Goal: Task Accomplishment & Management: Manage account settings

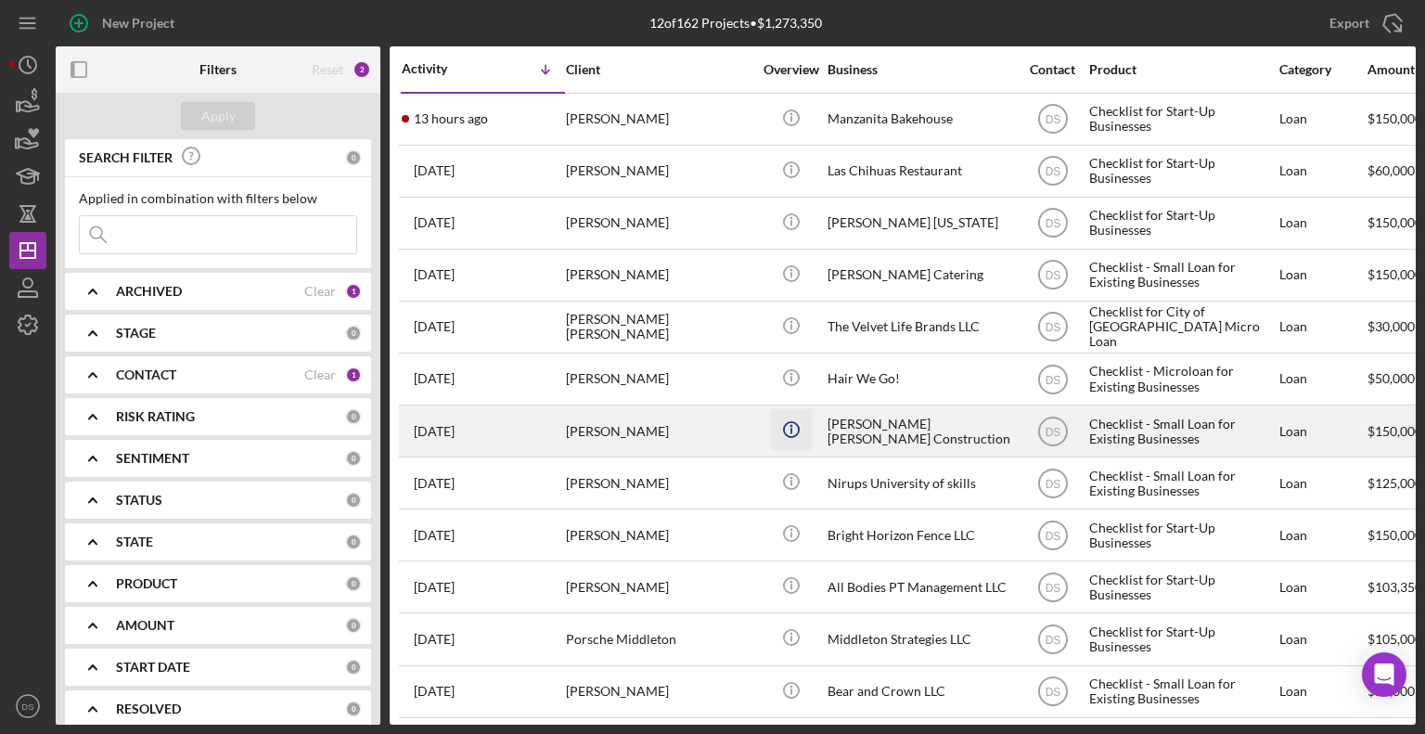
scroll to position [16, 0]
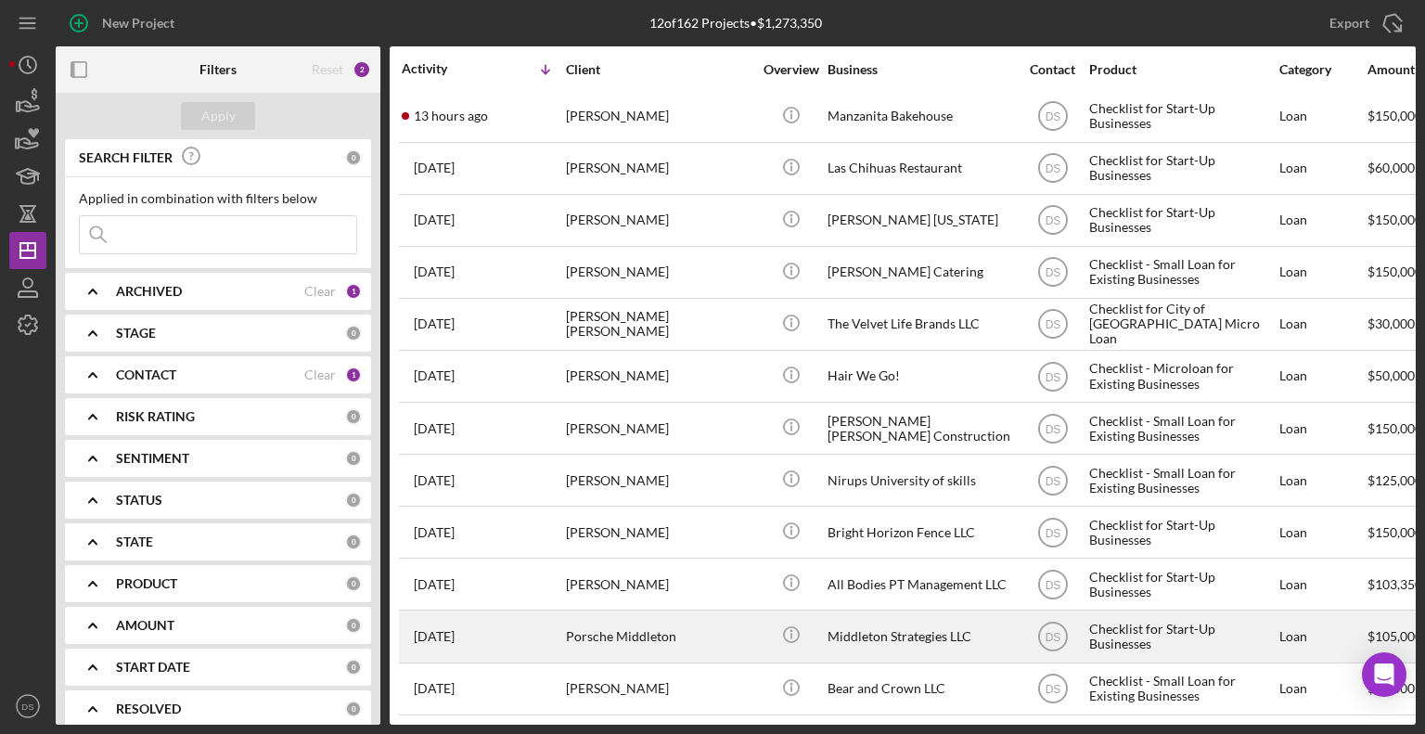
click at [738, 620] on div "Porsche Middleton" at bounding box center [659, 635] width 186 height 49
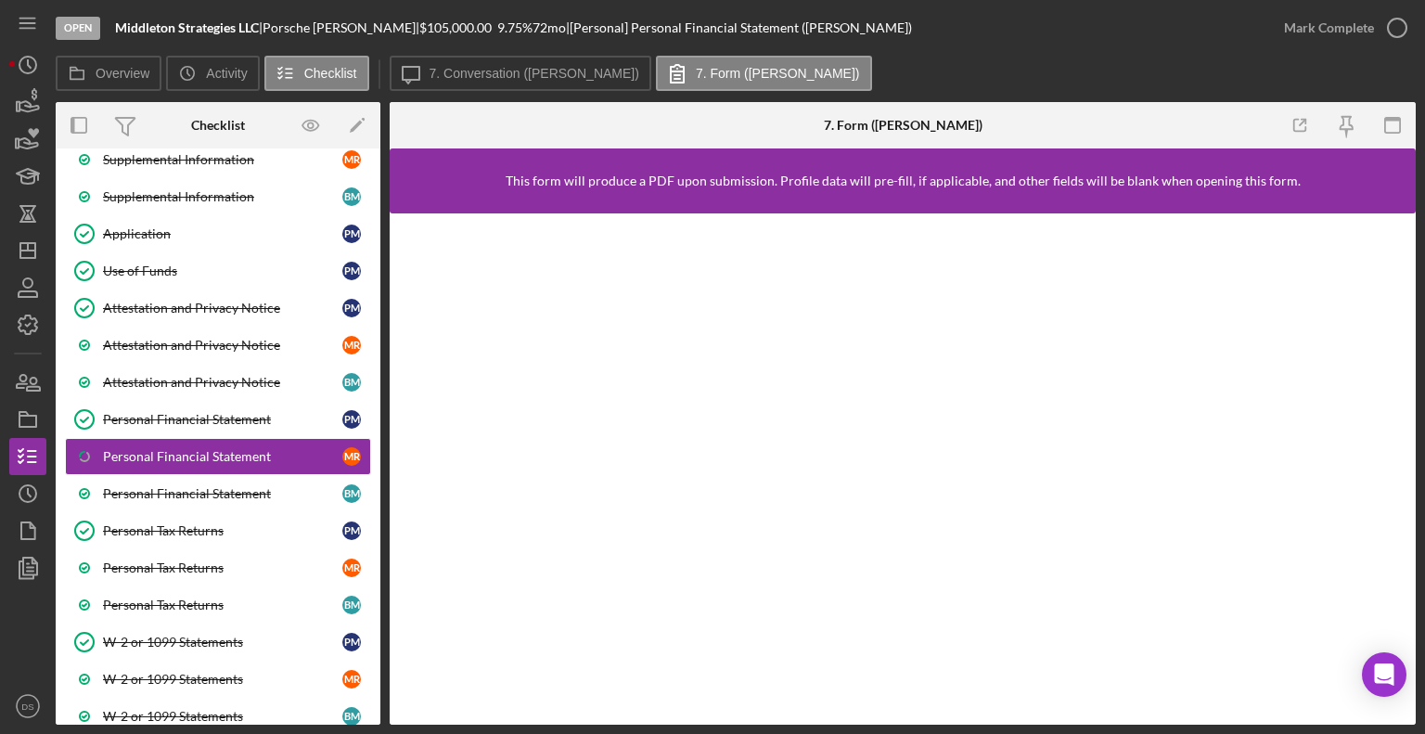
scroll to position [367, 0]
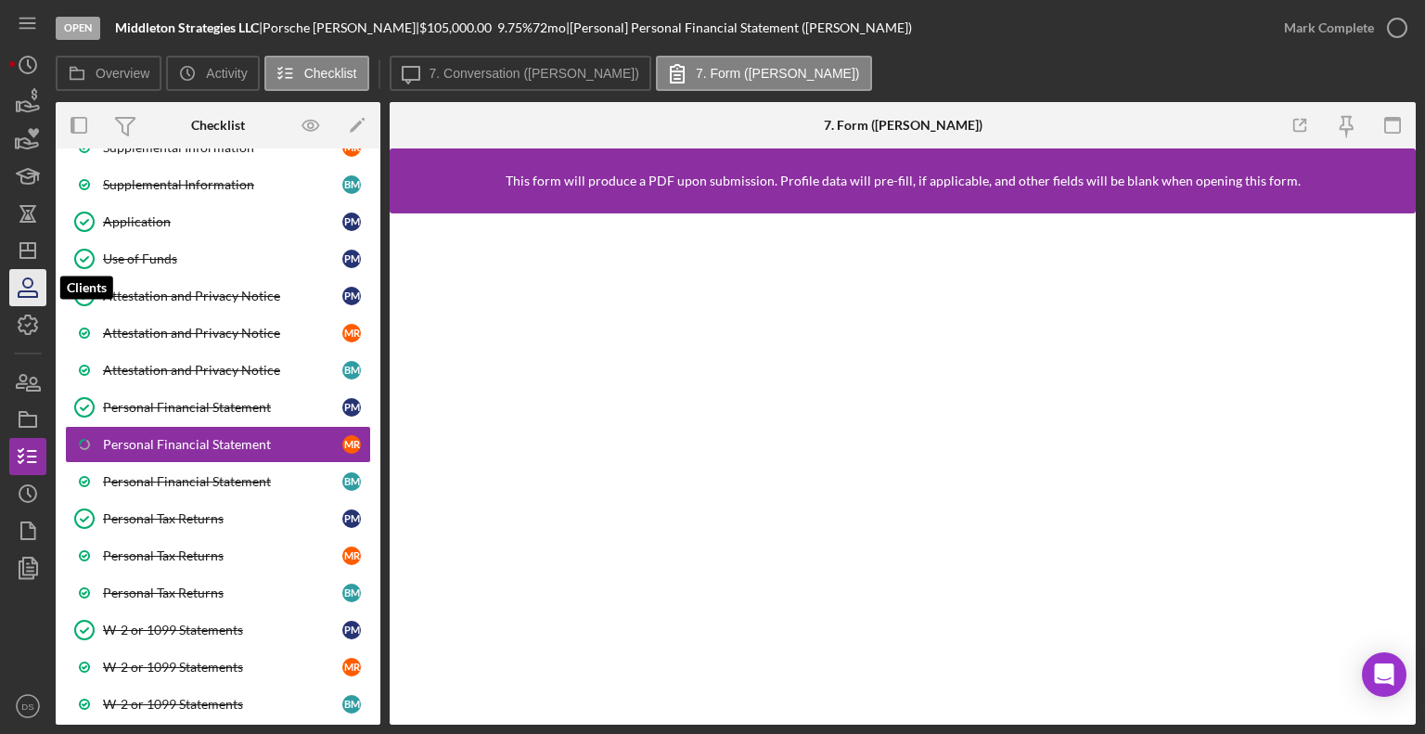
click at [19, 294] on icon "button" at bounding box center [28, 294] width 19 height 6
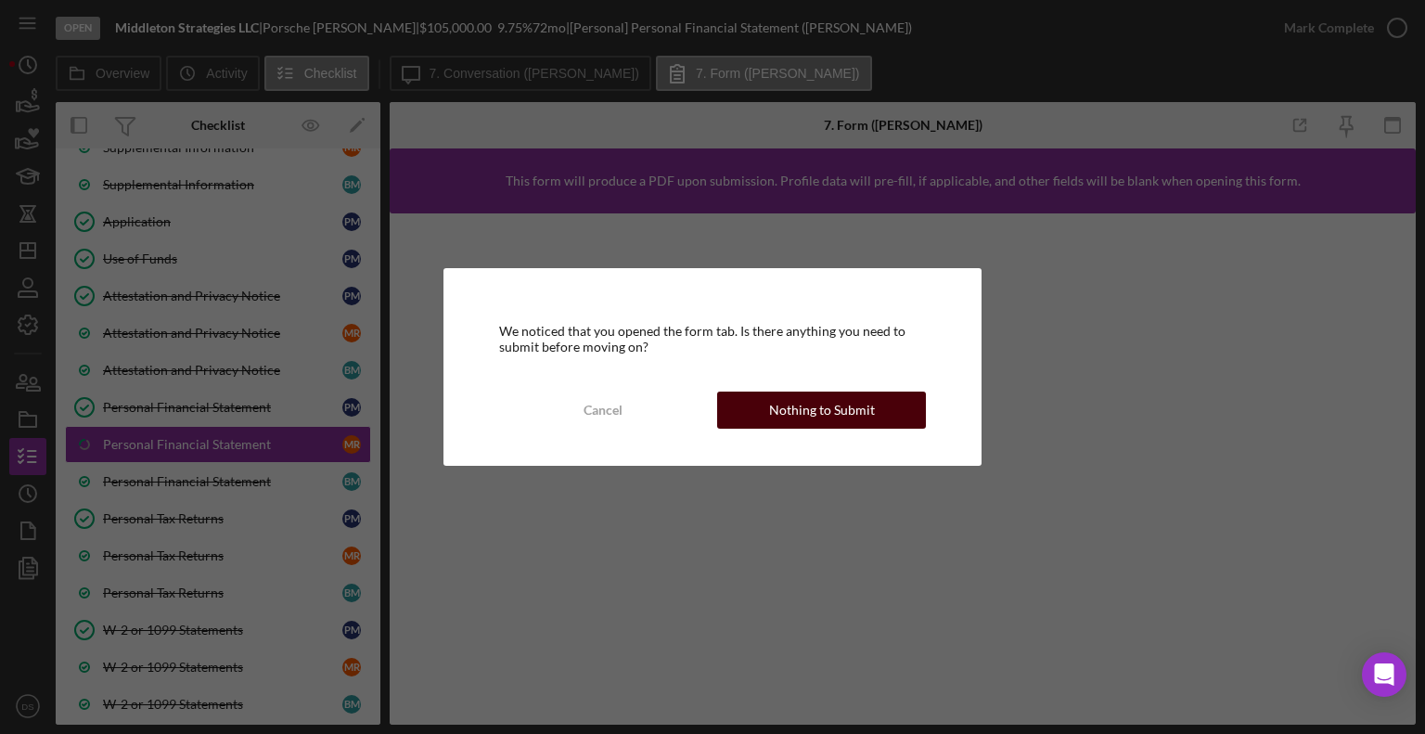
click at [807, 417] on div "Nothing to Submit" at bounding box center [822, 409] width 106 height 37
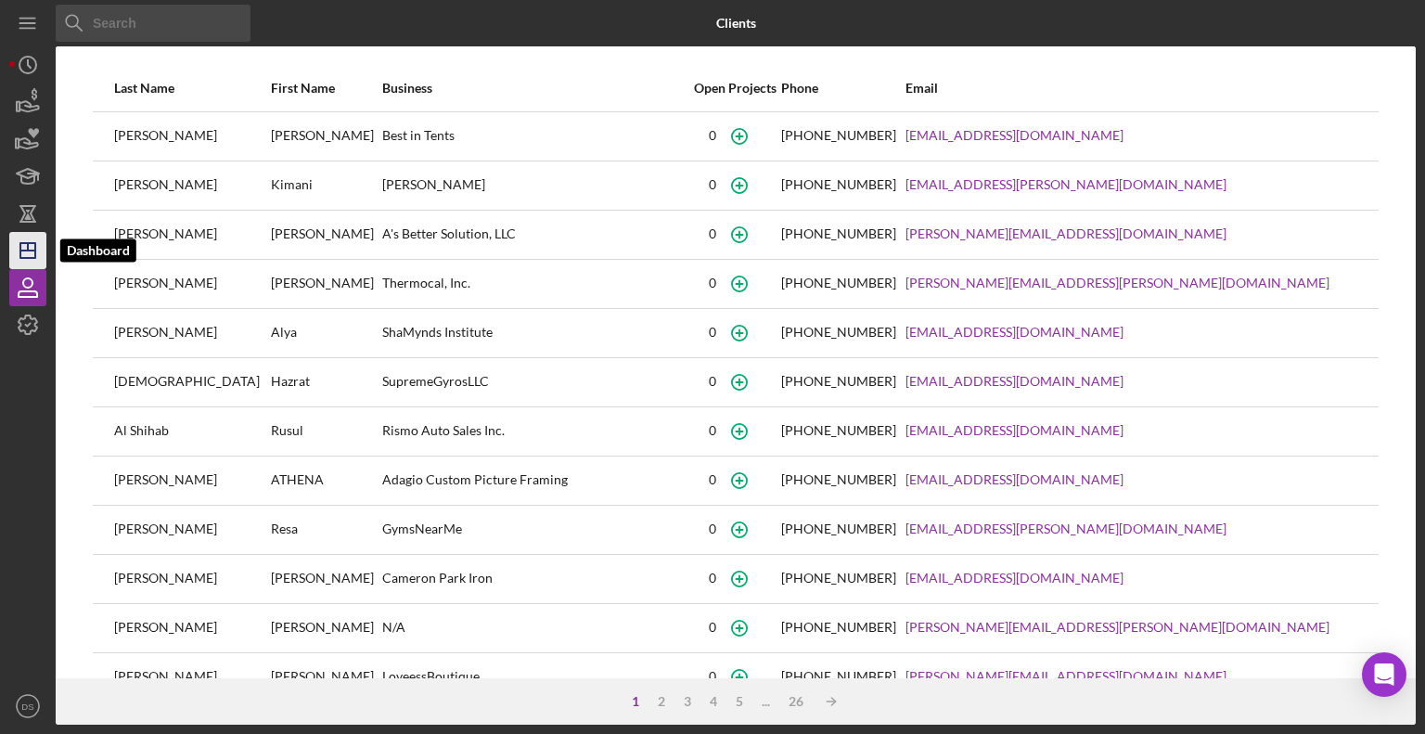
click at [31, 254] on icon "Icon/Dashboard" at bounding box center [28, 250] width 46 height 46
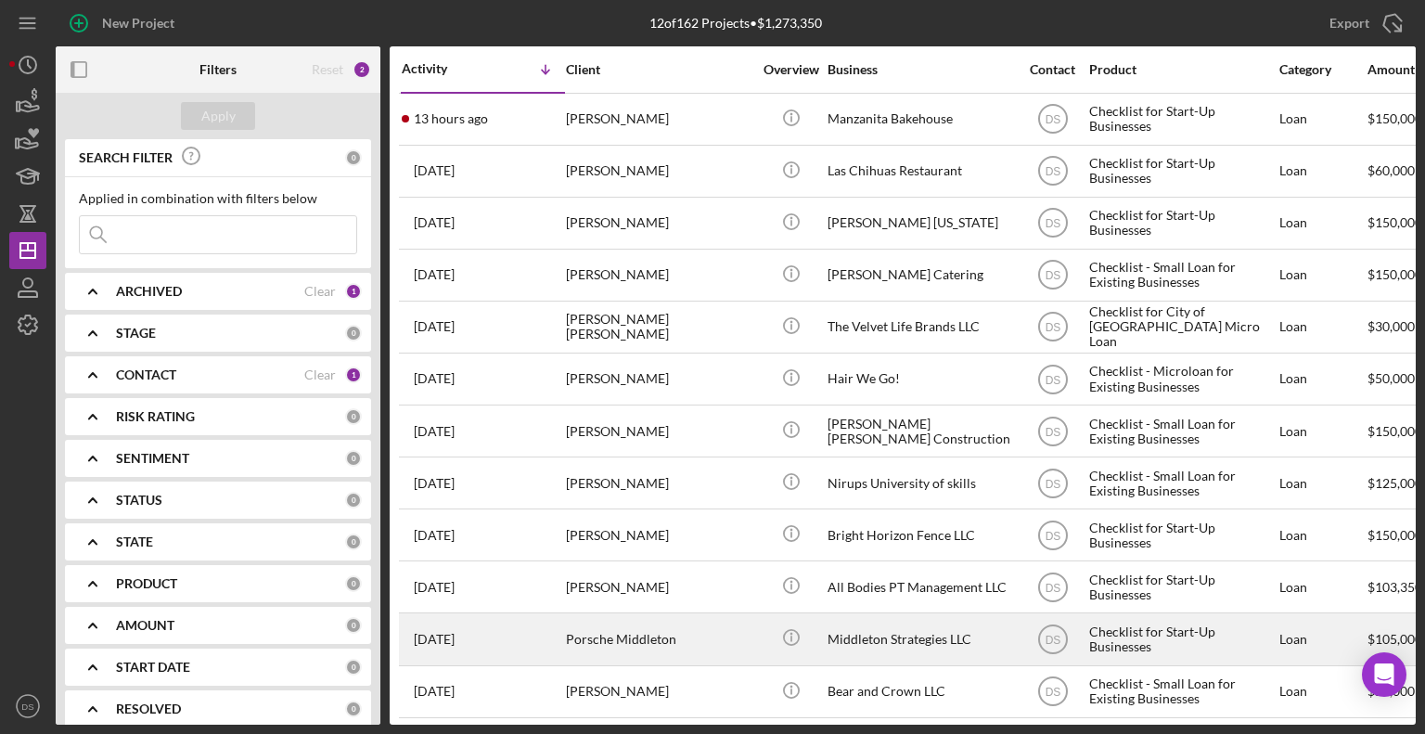
click at [899, 630] on div "Middleton Strategies LLC" at bounding box center [920, 638] width 186 height 49
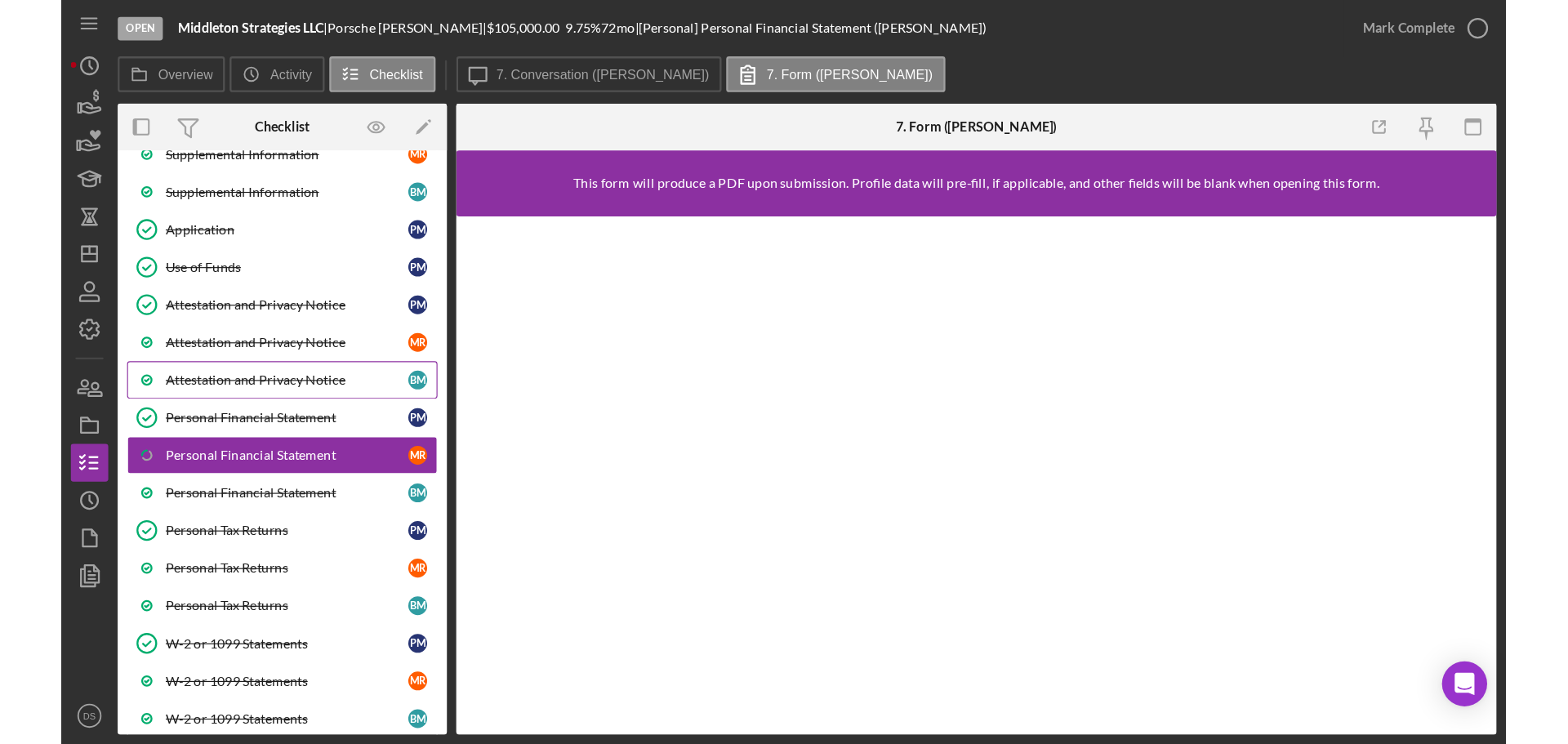
scroll to position [323, 0]
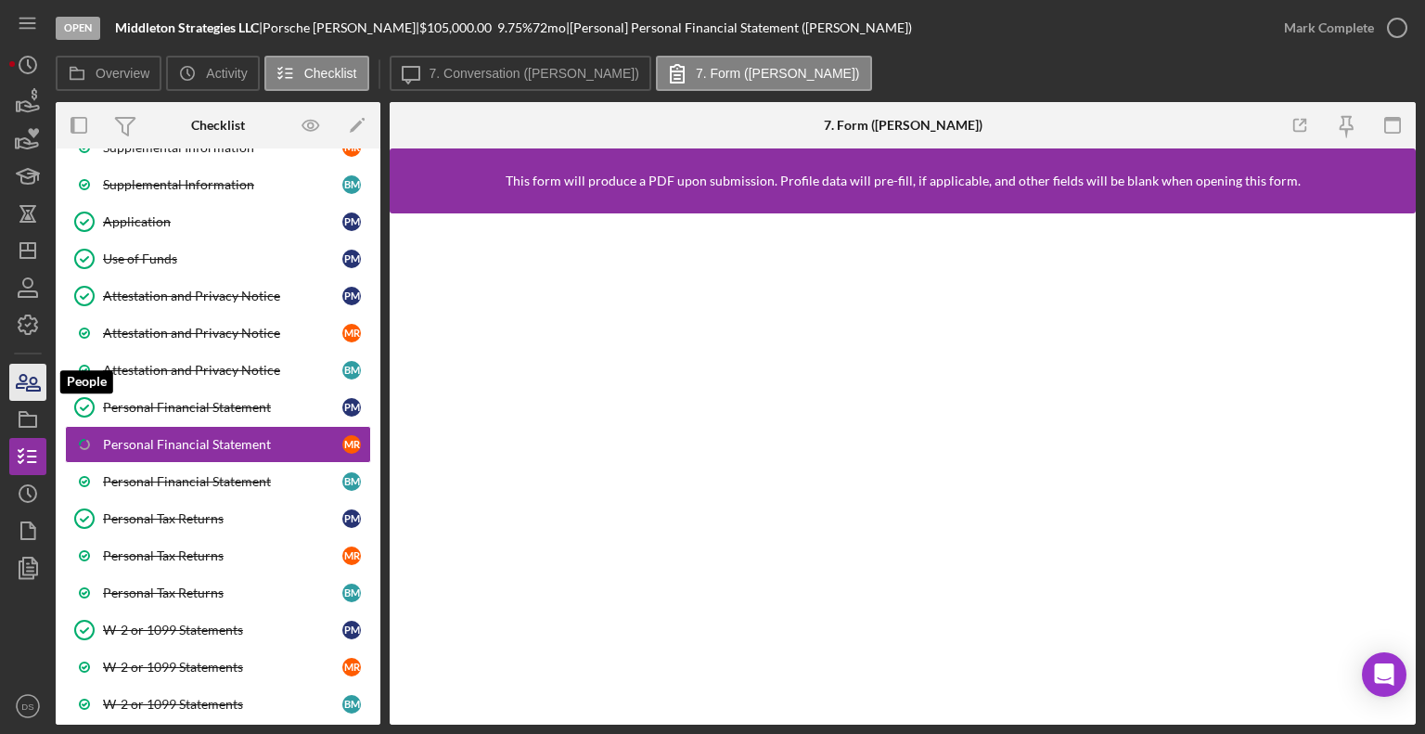
click at [19, 400] on icon "button" at bounding box center [28, 382] width 46 height 46
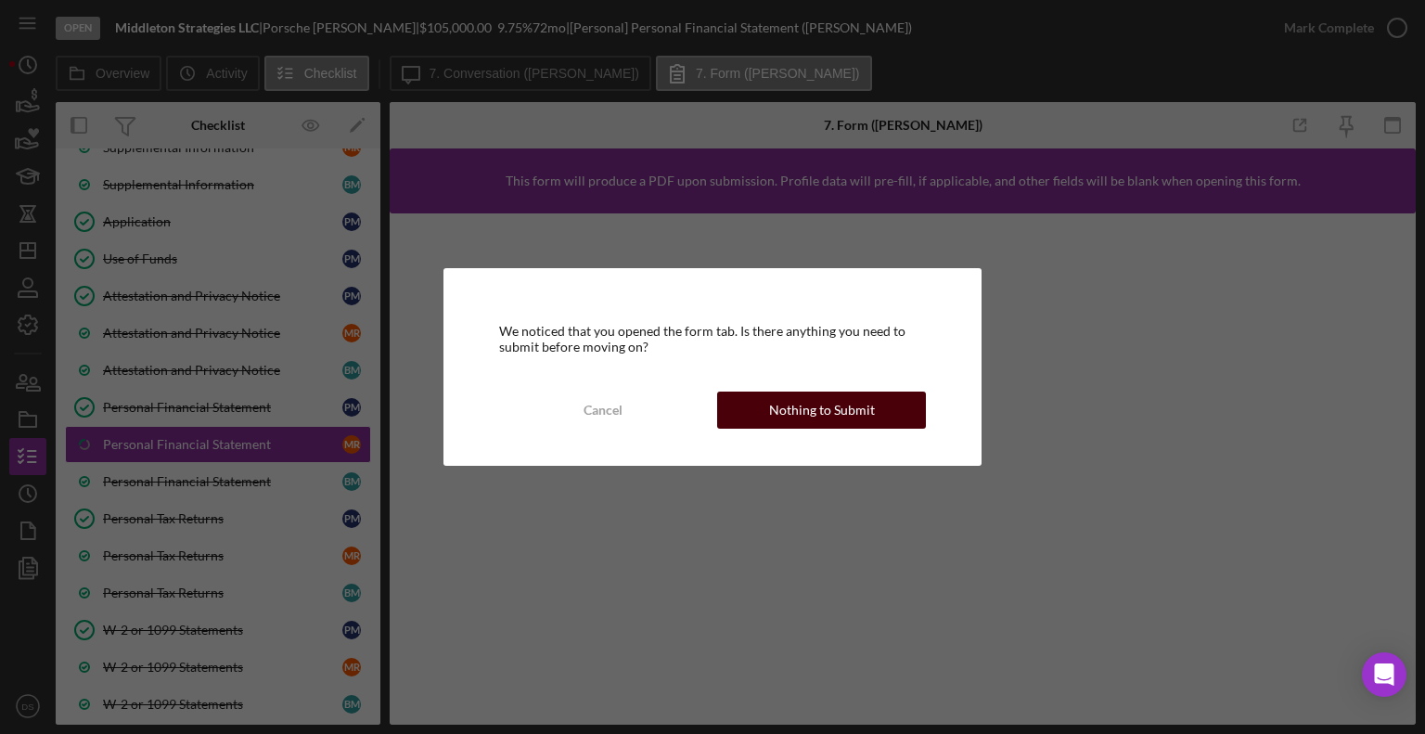
click at [772, 410] on div "Nothing to Submit" at bounding box center [822, 409] width 106 height 37
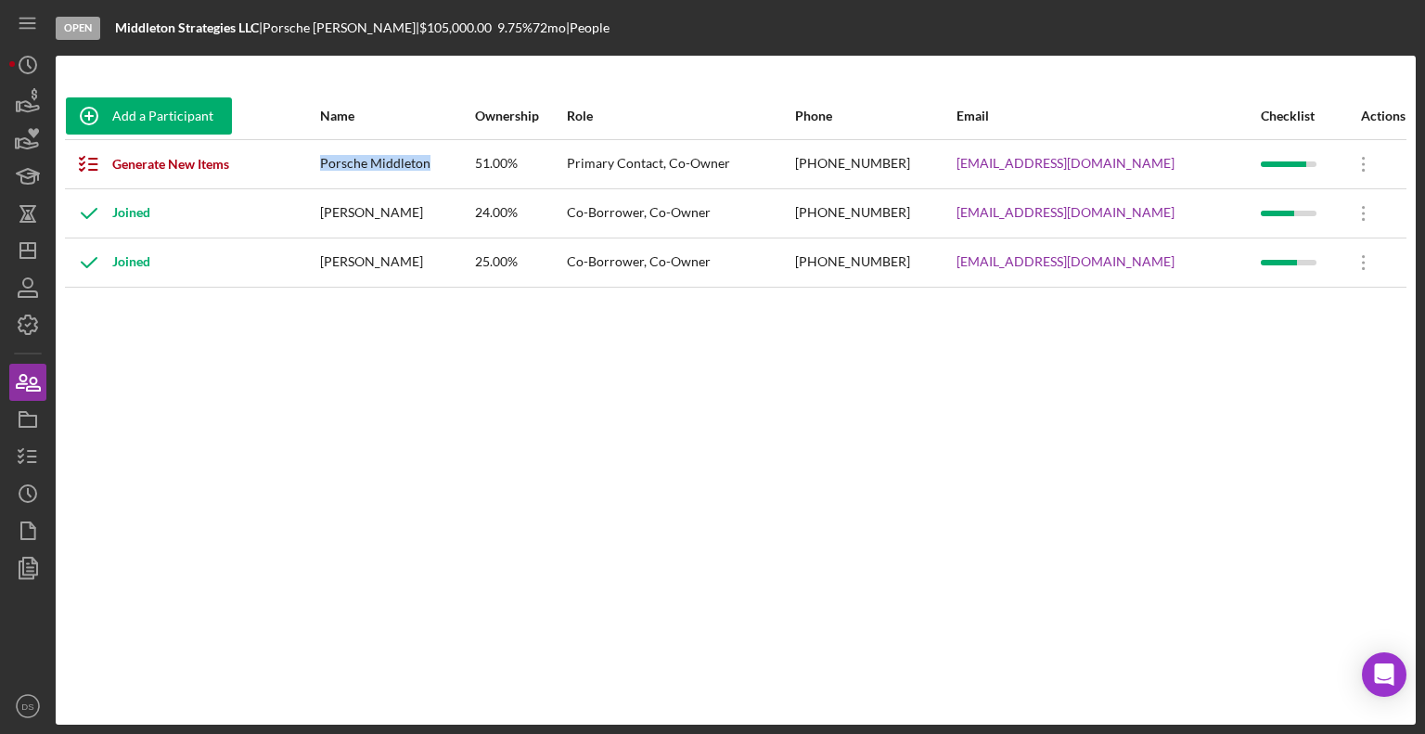
drag, startPoint x: 323, startPoint y: 169, endPoint x: 435, endPoint y: 172, distance: 112.3
click at [460, 168] on tr "Generate New Items Porsche Middleton 51.00% Primary Contact, Co-Owner [PHONE_NU…" at bounding box center [735, 163] width 1341 height 49
copy tr "Porsche Middleton"
drag, startPoint x: 316, startPoint y: 211, endPoint x: 332, endPoint y: 211, distance: 15.8
click at [318, 211] on div "Joined" at bounding box center [192, 213] width 252 height 46
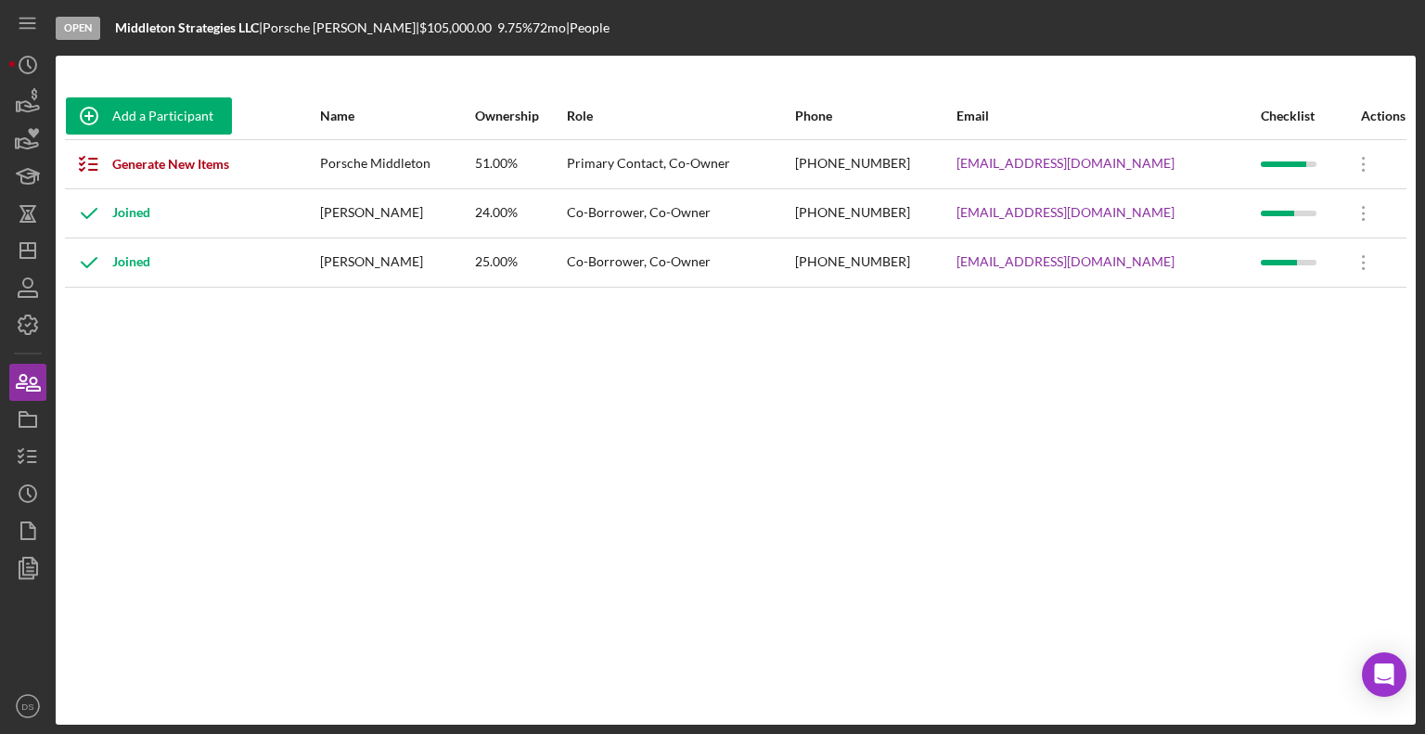
drag, startPoint x: 330, startPoint y: 260, endPoint x: 452, endPoint y: 260, distance: 121.5
click at [452, 260] on tr "Joined [PERSON_NAME] 25.00% Co-Borrower, Co-Owner [PHONE_NUMBER] [EMAIL_ADDRESS…" at bounding box center [735, 261] width 1341 height 49
drag, startPoint x: 409, startPoint y: 353, endPoint x: 382, endPoint y: 306, distance: 54.4
click at [409, 353] on div "Add a Participant Name Ownership Role Phone Email Checklist Actions Generate Ne…" at bounding box center [736, 390] width 1360 height 595
drag, startPoint x: 334, startPoint y: 260, endPoint x: 372, endPoint y: 259, distance: 38.0
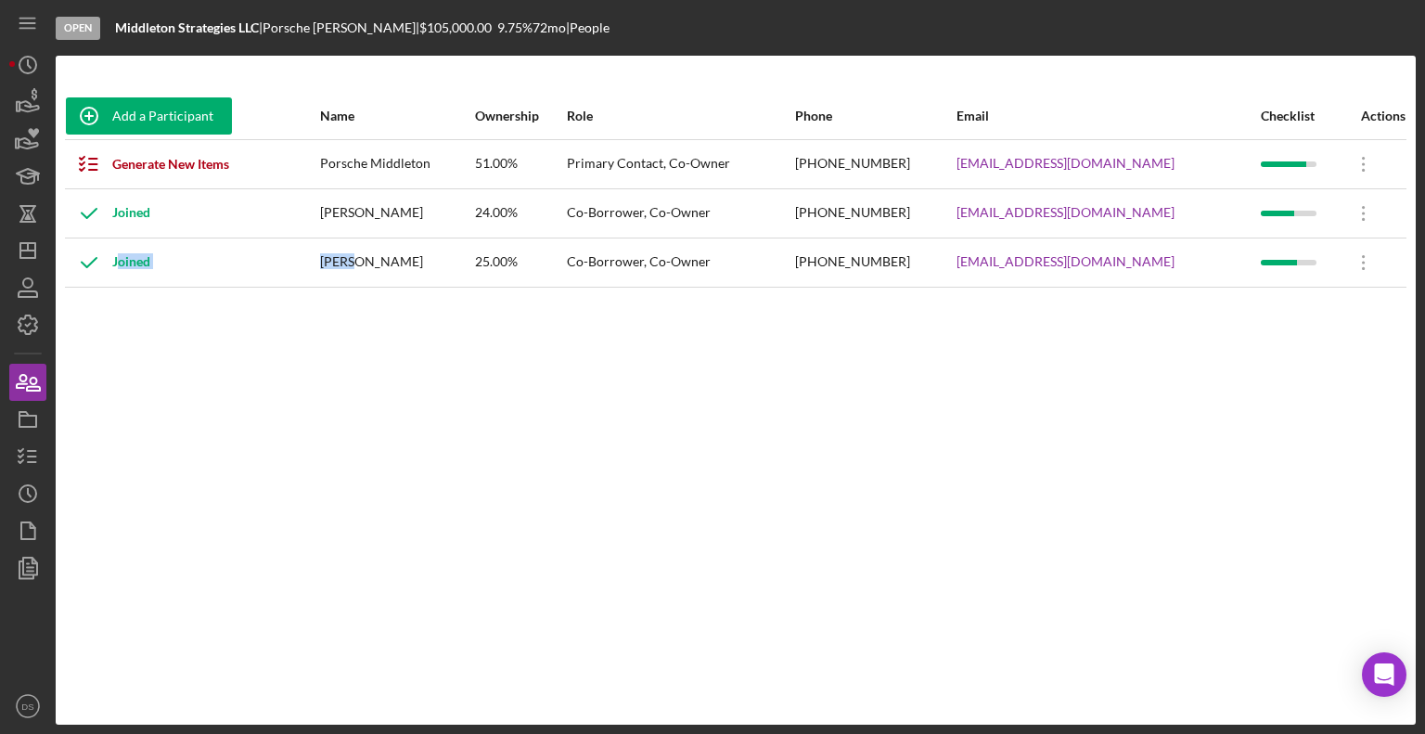
click at [372, 259] on tr "Joined [PERSON_NAME] 25.00% Co-Borrower, Co-Owner [PHONE_NUMBER] [EMAIL_ADDRESS…" at bounding box center [735, 261] width 1341 height 49
click at [372, 259] on div "[PERSON_NAME]" at bounding box center [396, 262] width 153 height 46
drag, startPoint x: 337, startPoint y: 259, endPoint x: 452, endPoint y: 259, distance: 115.0
click at [452, 259] on div "[PERSON_NAME]" at bounding box center [396, 262] width 153 height 46
copy div "[PERSON_NAME]"
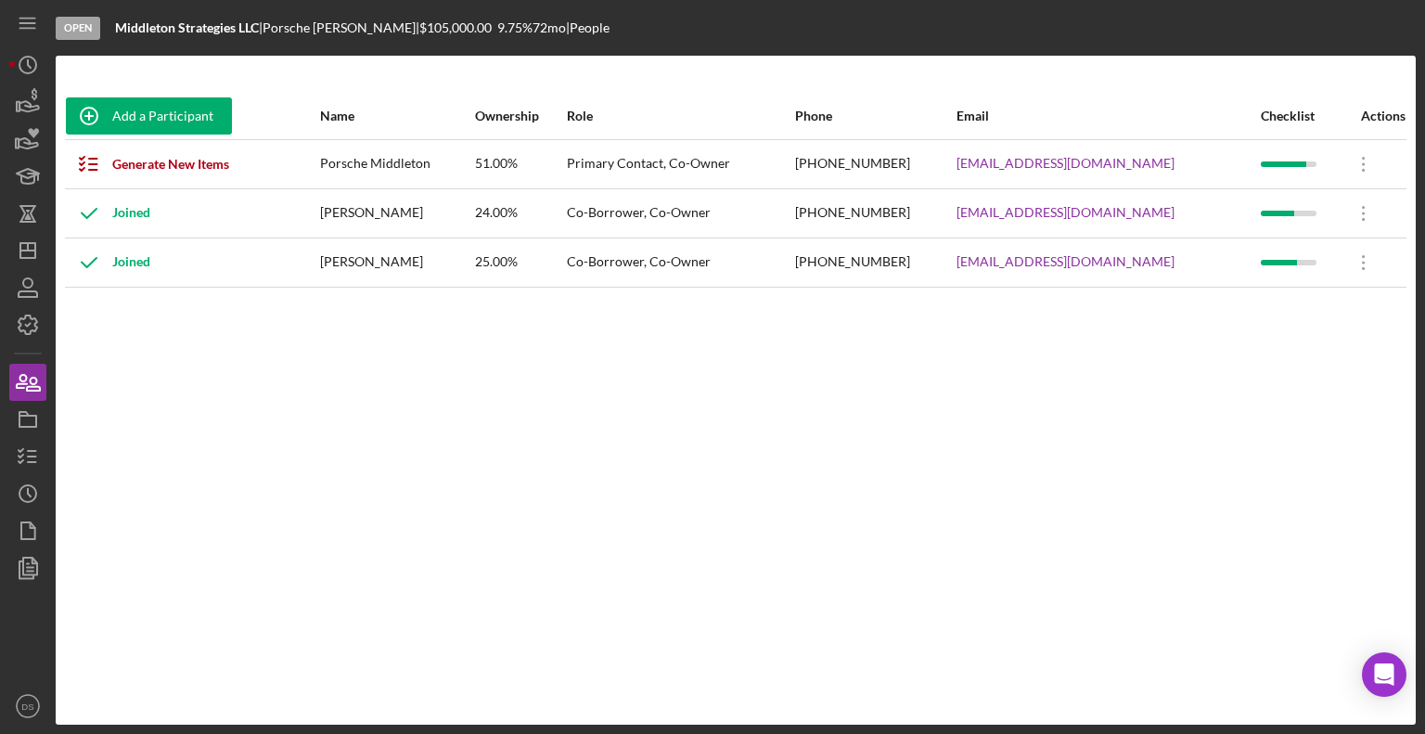
click at [335, 211] on td "[PERSON_NAME]" at bounding box center [396, 212] width 155 height 49
click at [340, 211] on div "[PERSON_NAME]" at bounding box center [396, 213] width 153 height 46
drag, startPoint x: 334, startPoint y: 212, endPoint x: 424, endPoint y: 210, distance: 90.0
click at [424, 210] on td "[PERSON_NAME]" at bounding box center [396, 212] width 155 height 49
copy div "[PERSON_NAME]"
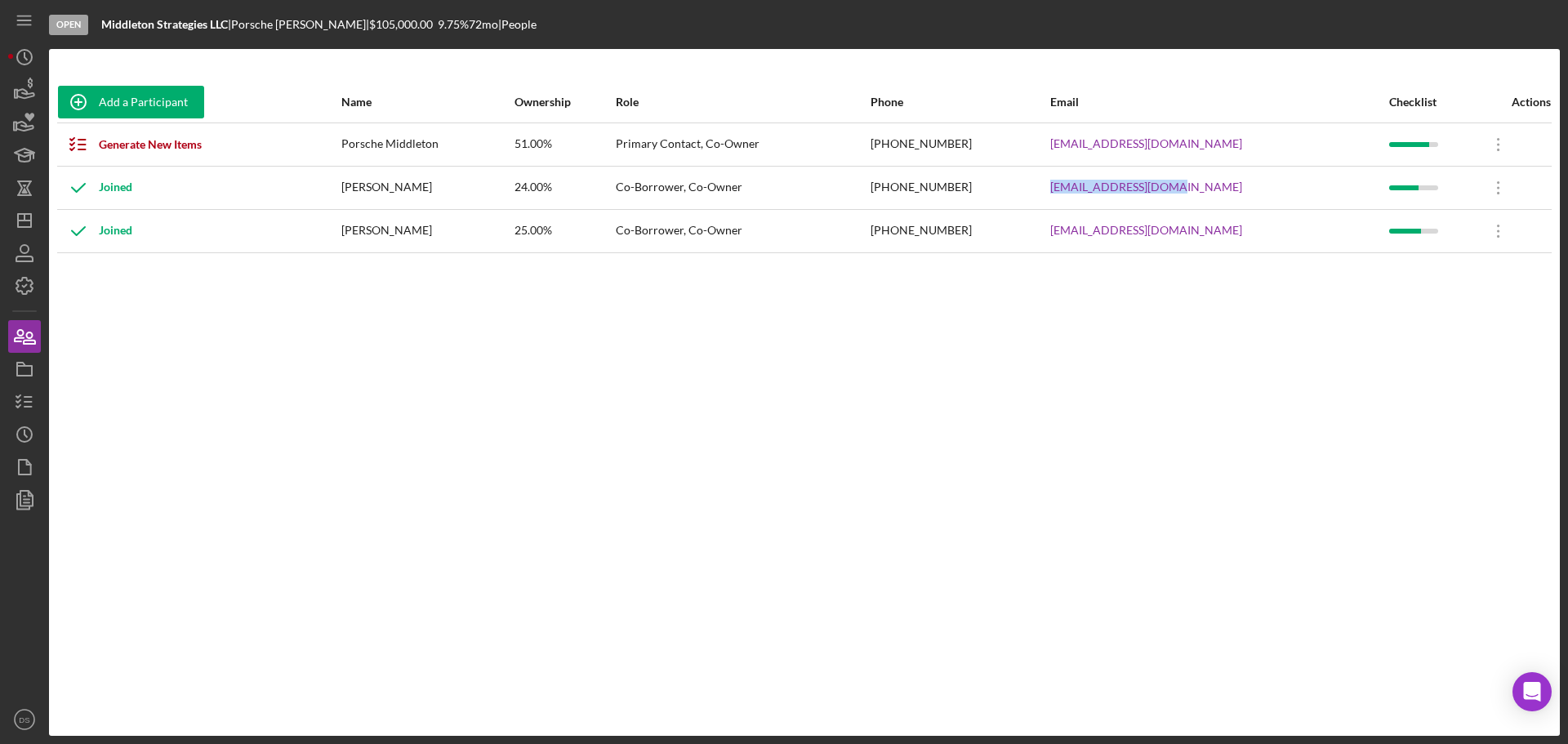
drag, startPoint x: 1054, startPoint y: 195, endPoint x: 1187, endPoint y: 189, distance: 133.1
click at [1187, 189] on tr "Joined [PERSON_NAME] 24.00% Co-Borrower, Co-Owner [PHONE_NUMBER] [EMAIL_ADDRESS…" at bounding box center [805, 187] width 1495 height 43
copy tr "[EMAIL_ADDRESS][DOMAIN_NAME]"
click at [1055, 326] on div "Add a Participant Name Ownership Role Phone Email Checklist Actions Generate Ne…" at bounding box center [805, 393] width 1511 height 622
drag, startPoint x: 1058, startPoint y: 233, endPoint x: 1168, endPoint y: 233, distance: 110.0
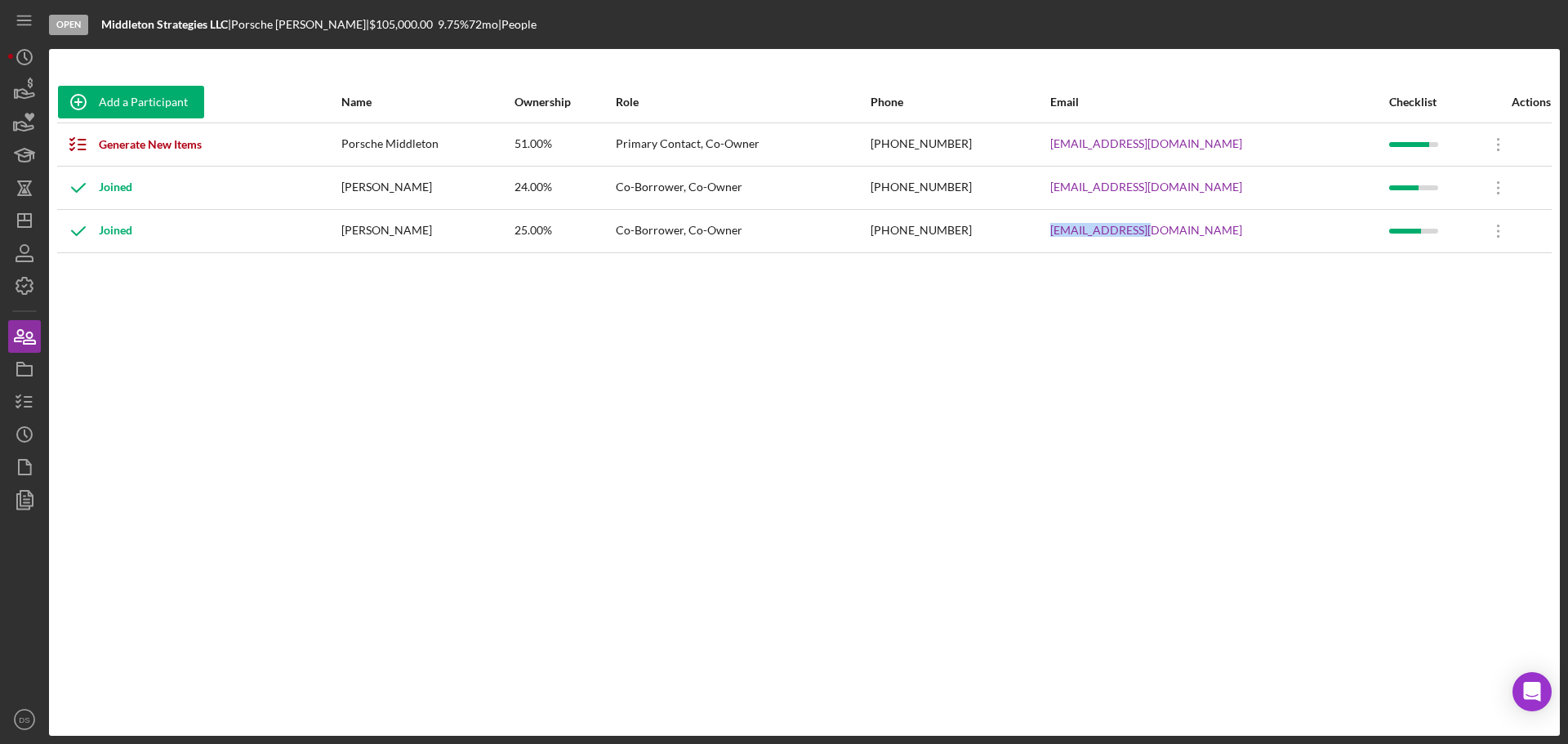
click at [1168, 233] on tr "Joined [PERSON_NAME] 25.00% Co-Borrower, Co-Owner [PHONE_NUMBER] [EMAIL_ADDRESS…" at bounding box center [805, 230] width 1495 height 43
copy tr "[EMAIL_ADDRESS][DOMAIN_NAME]"
click at [18, 217] on polygon "button" at bounding box center [24, 220] width 13 height 13
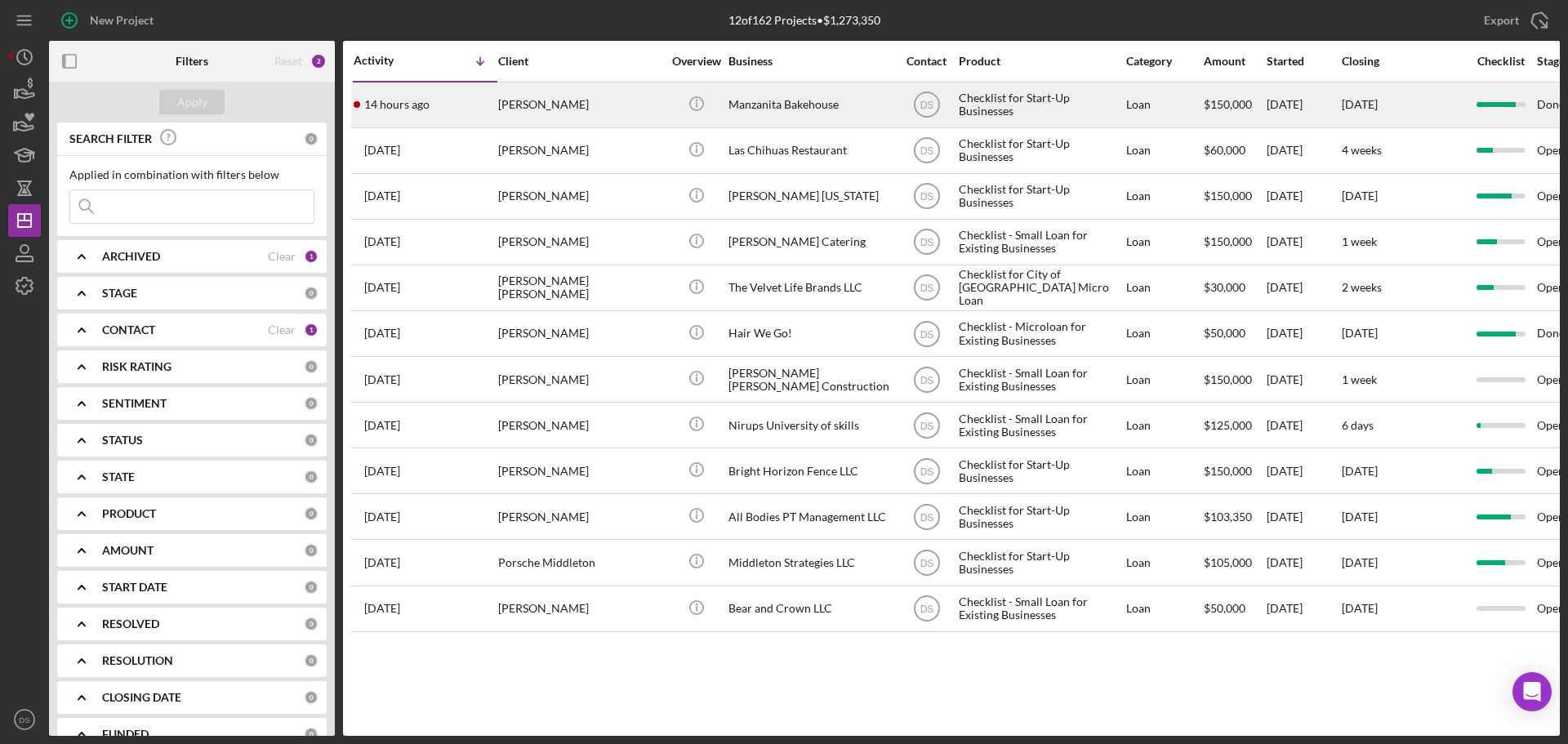
click at [798, 98] on div "Manzanita Bakehouse" at bounding box center [810, 105] width 164 height 43
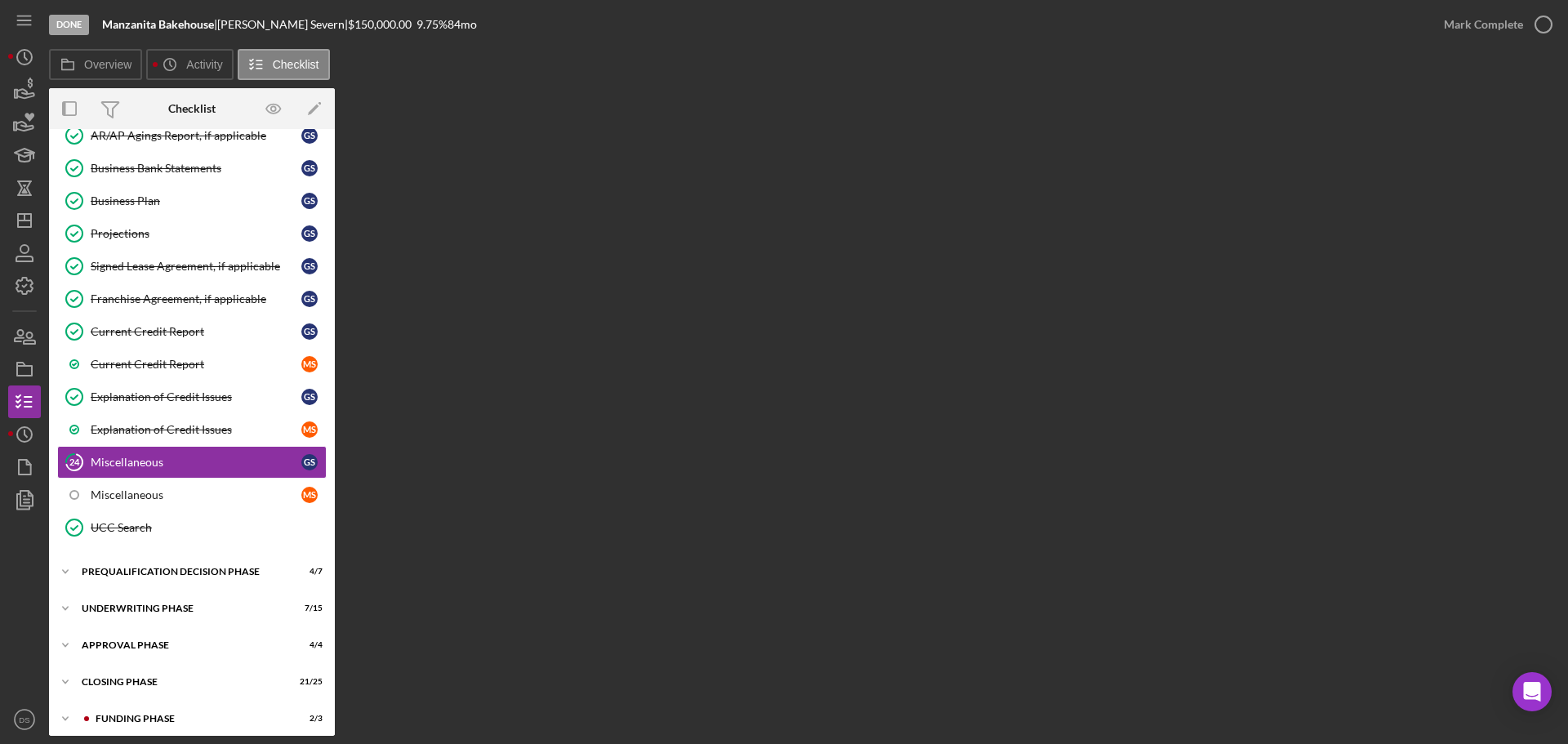
scroll to position [977, 0]
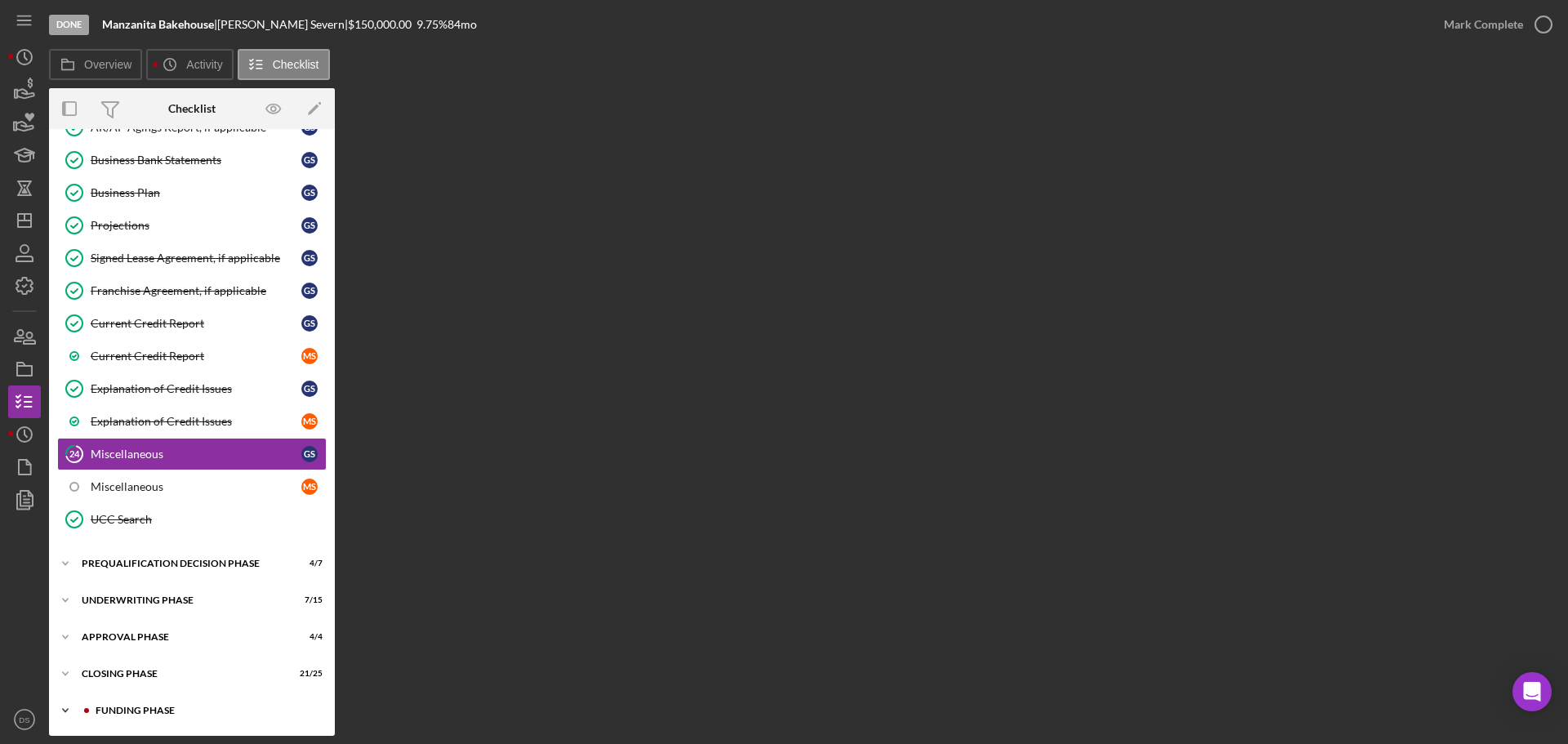
click at [173, 645] on div "Funding Phase" at bounding box center [205, 710] width 219 height 10
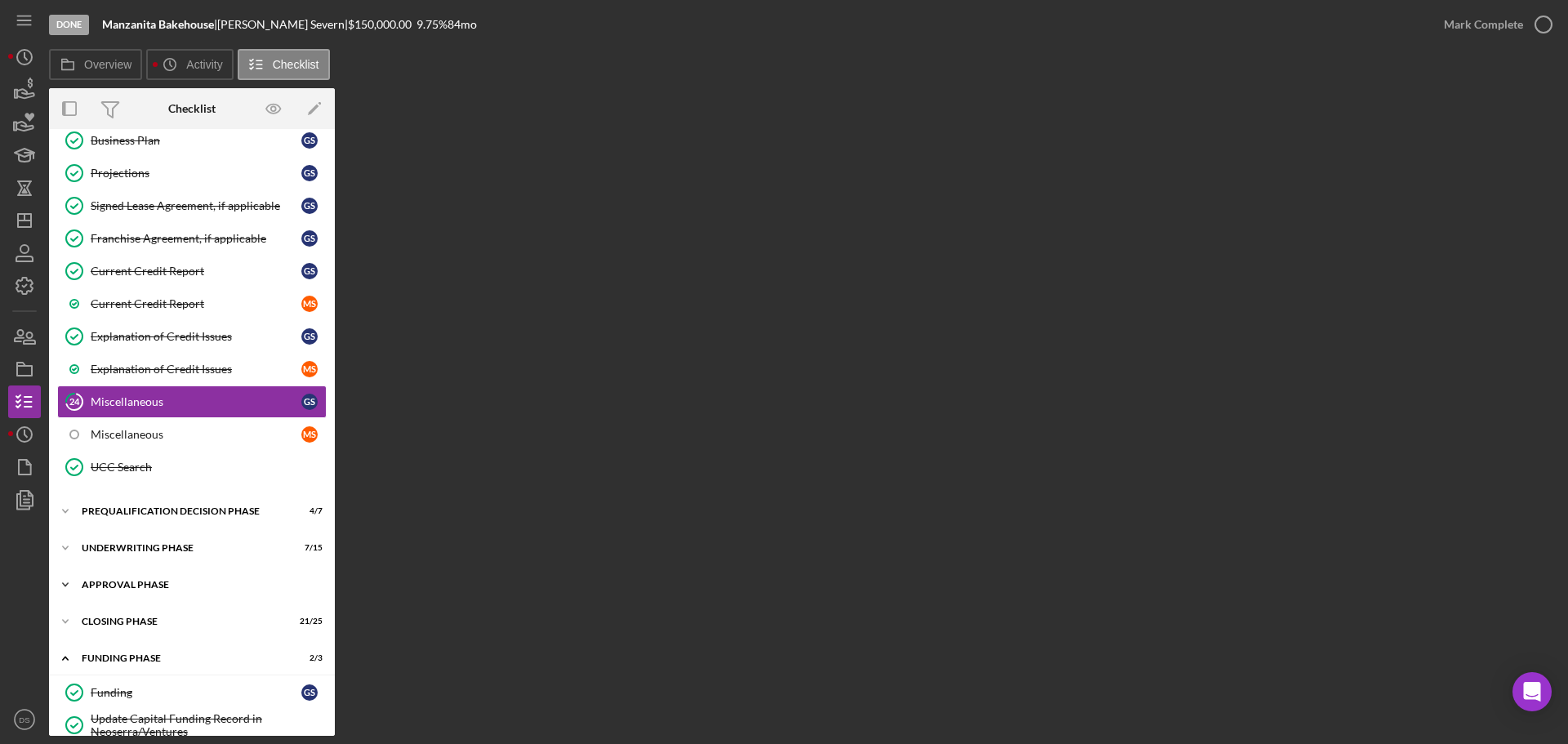
scroll to position [1085, 0]
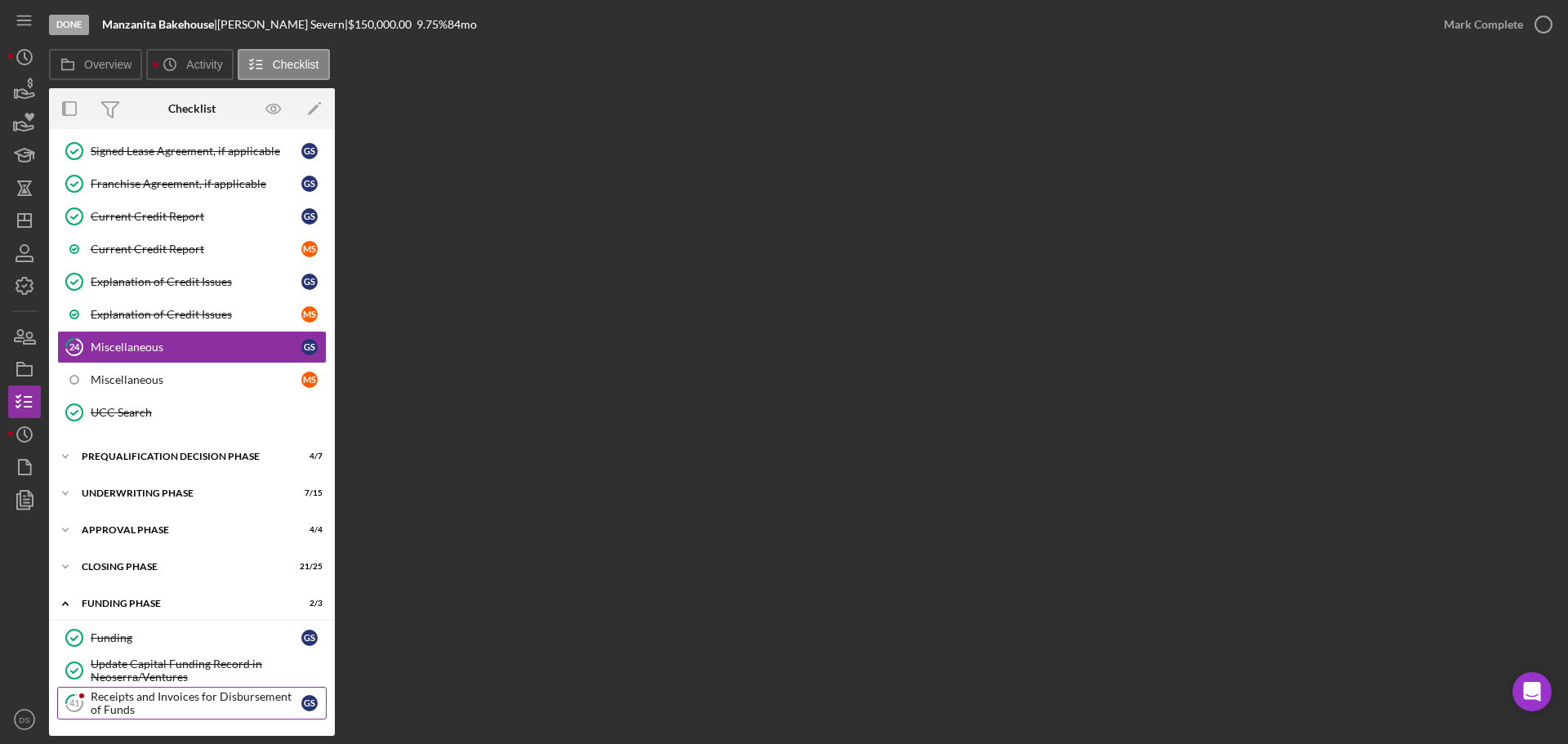
click at [168, 645] on div "Receipts and Invoices for Disbursement of Funds" at bounding box center [195, 703] width 210 height 26
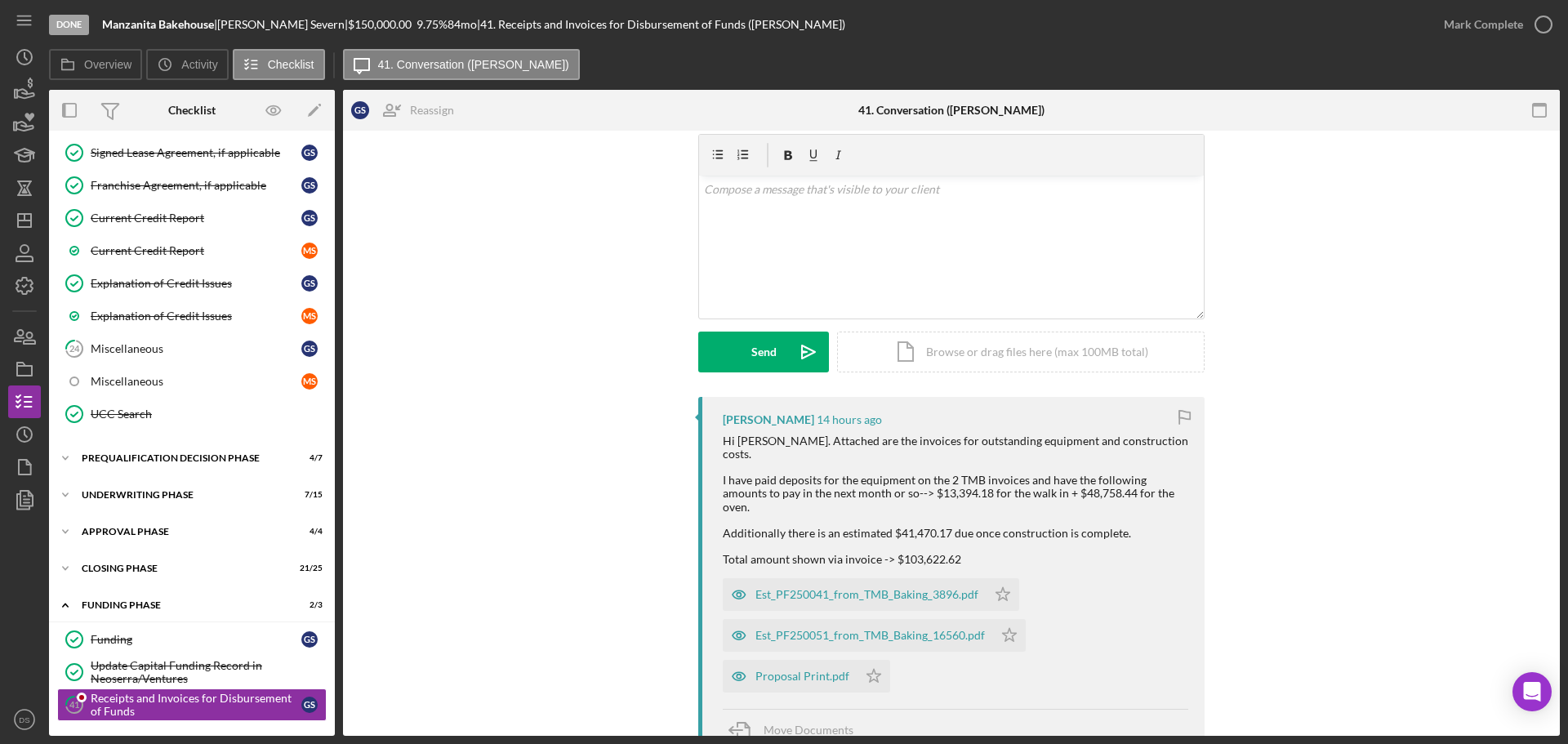
scroll to position [327, 0]
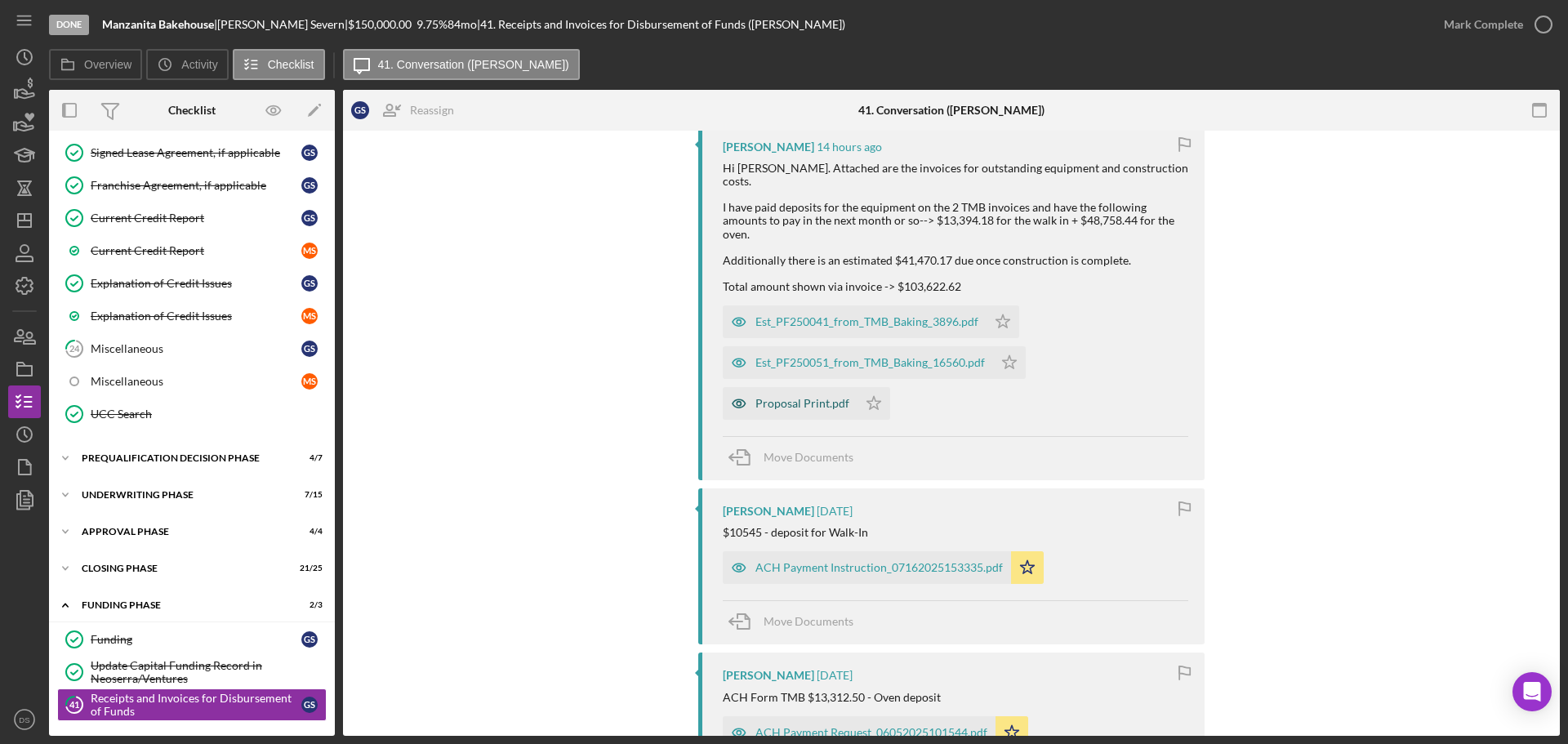
click at [827, 397] on div "Proposal Print.pdf" at bounding box center [802, 403] width 94 height 13
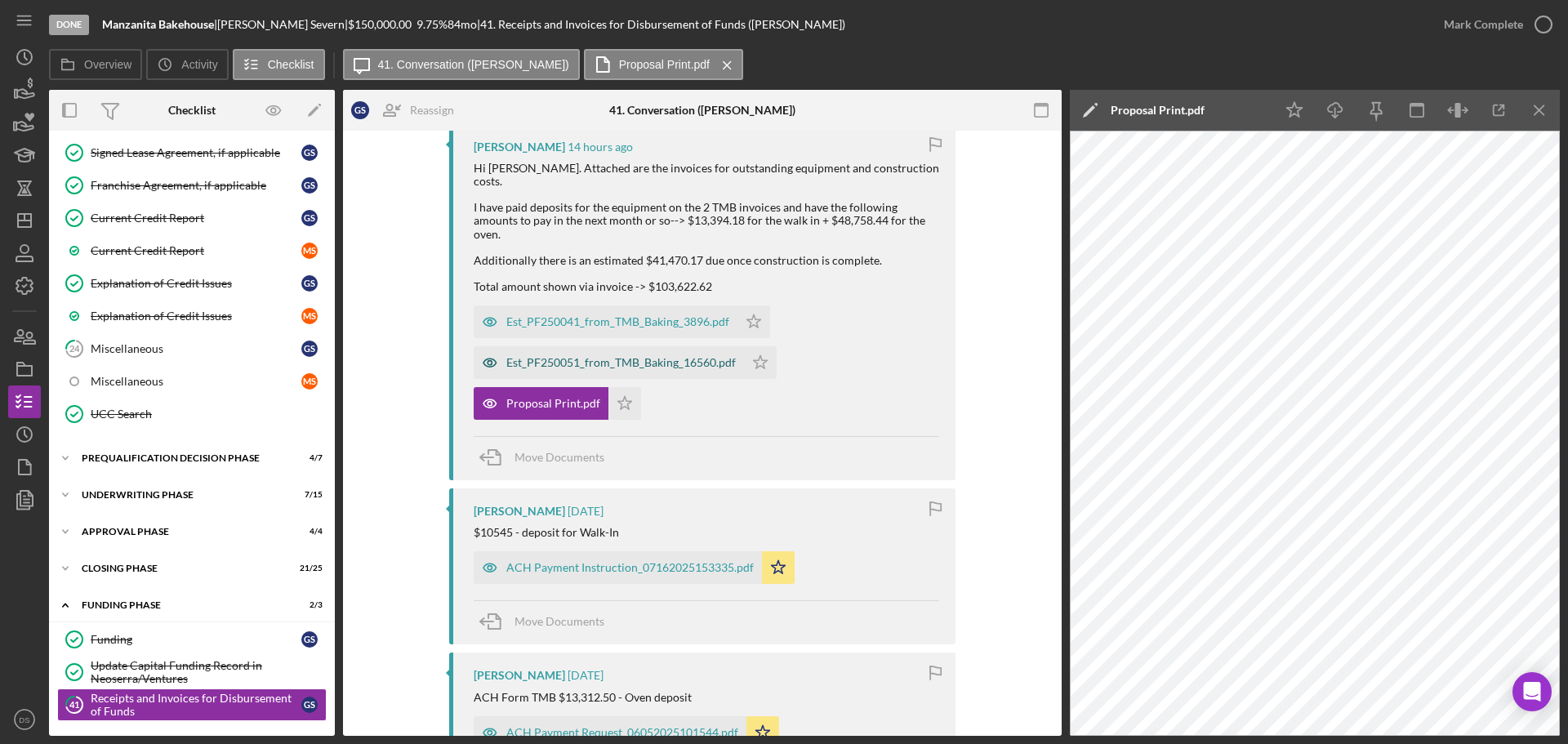
click at [636, 356] on div "Est_PF250051_from_TMB_Baking_16560.pdf" at bounding box center [621, 362] width 230 height 13
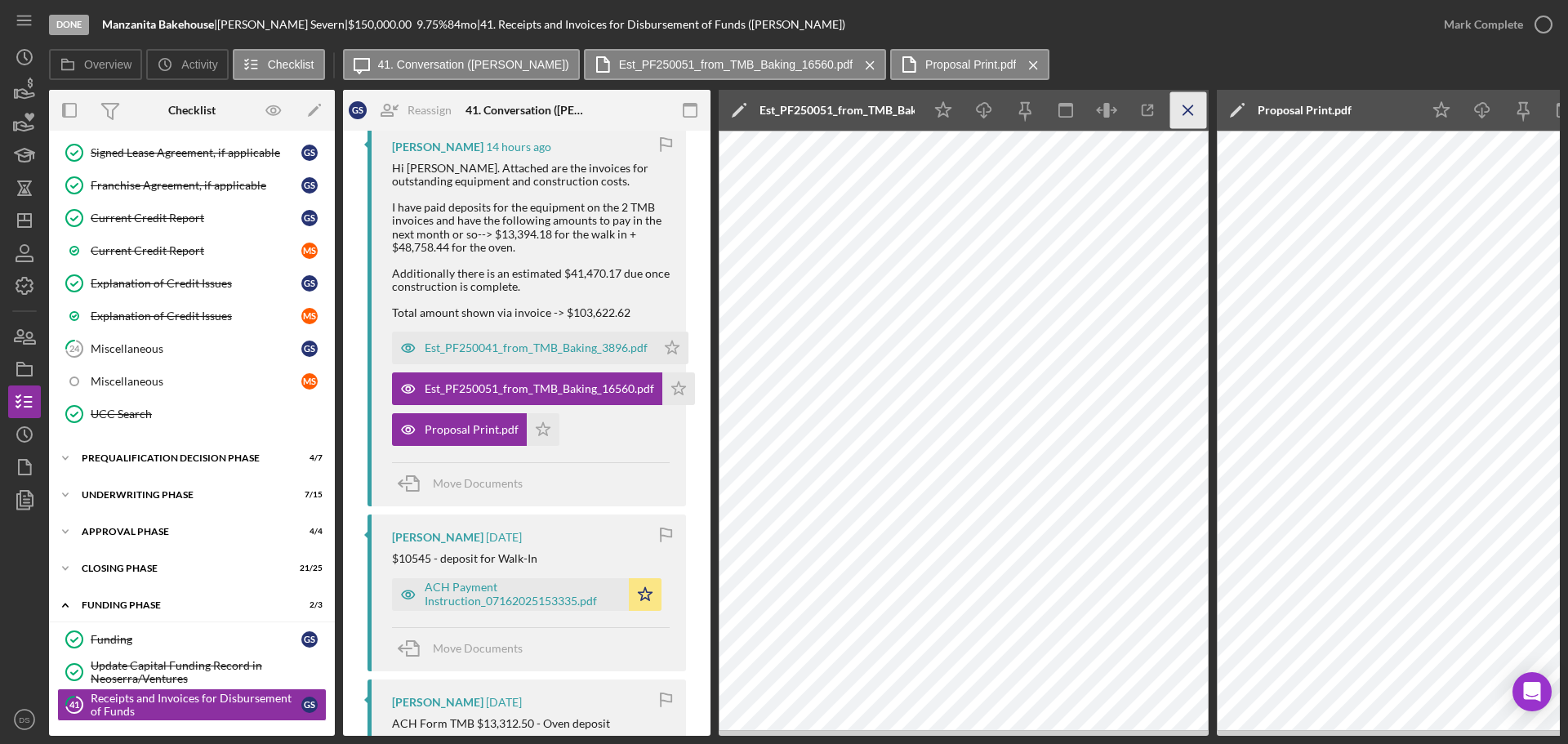
click at [1189, 114] on icon "Icon/Menu Close" at bounding box center [1189, 111] width 37 height 37
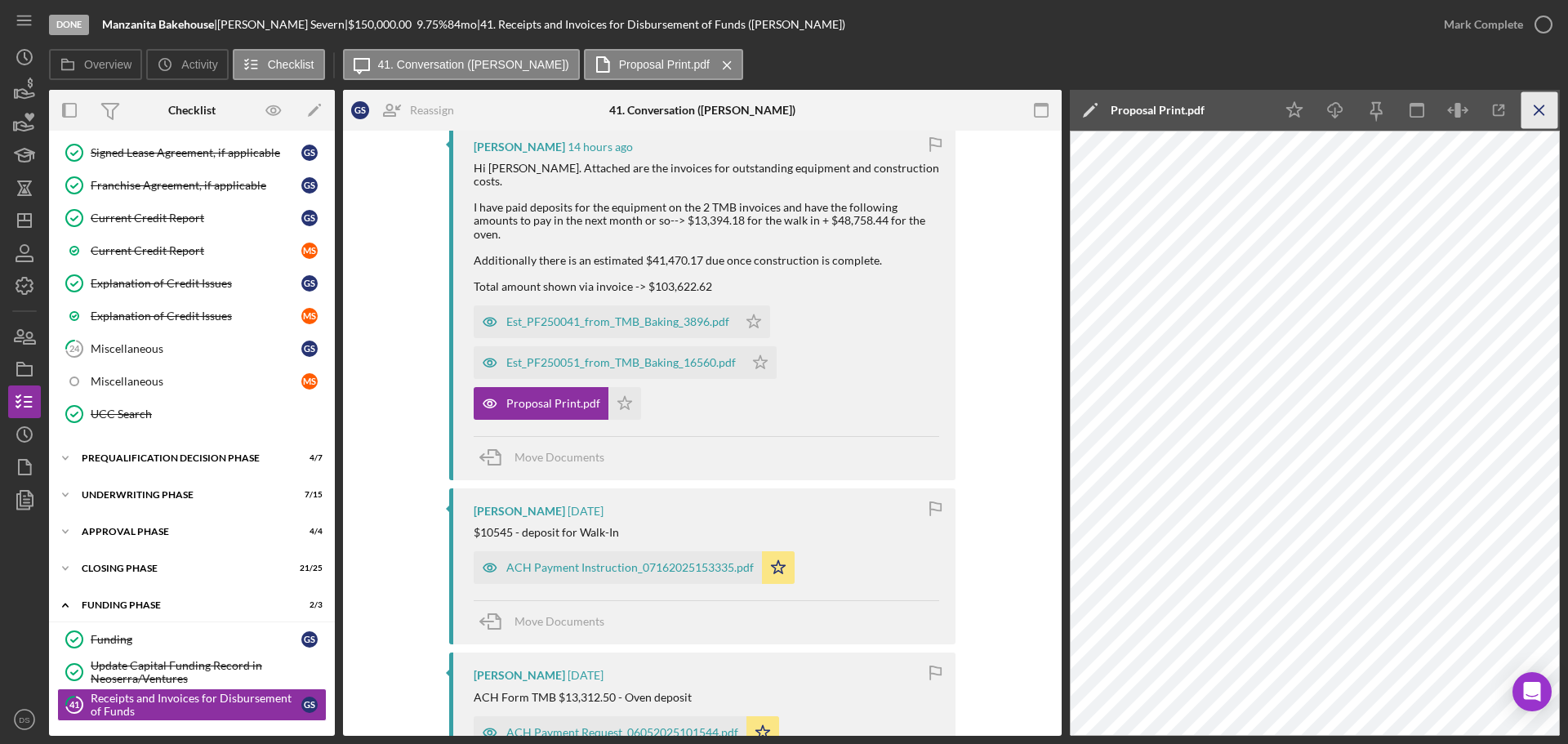
click at [1254, 109] on icon "Icon/Menu Close" at bounding box center [1540, 111] width 37 height 37
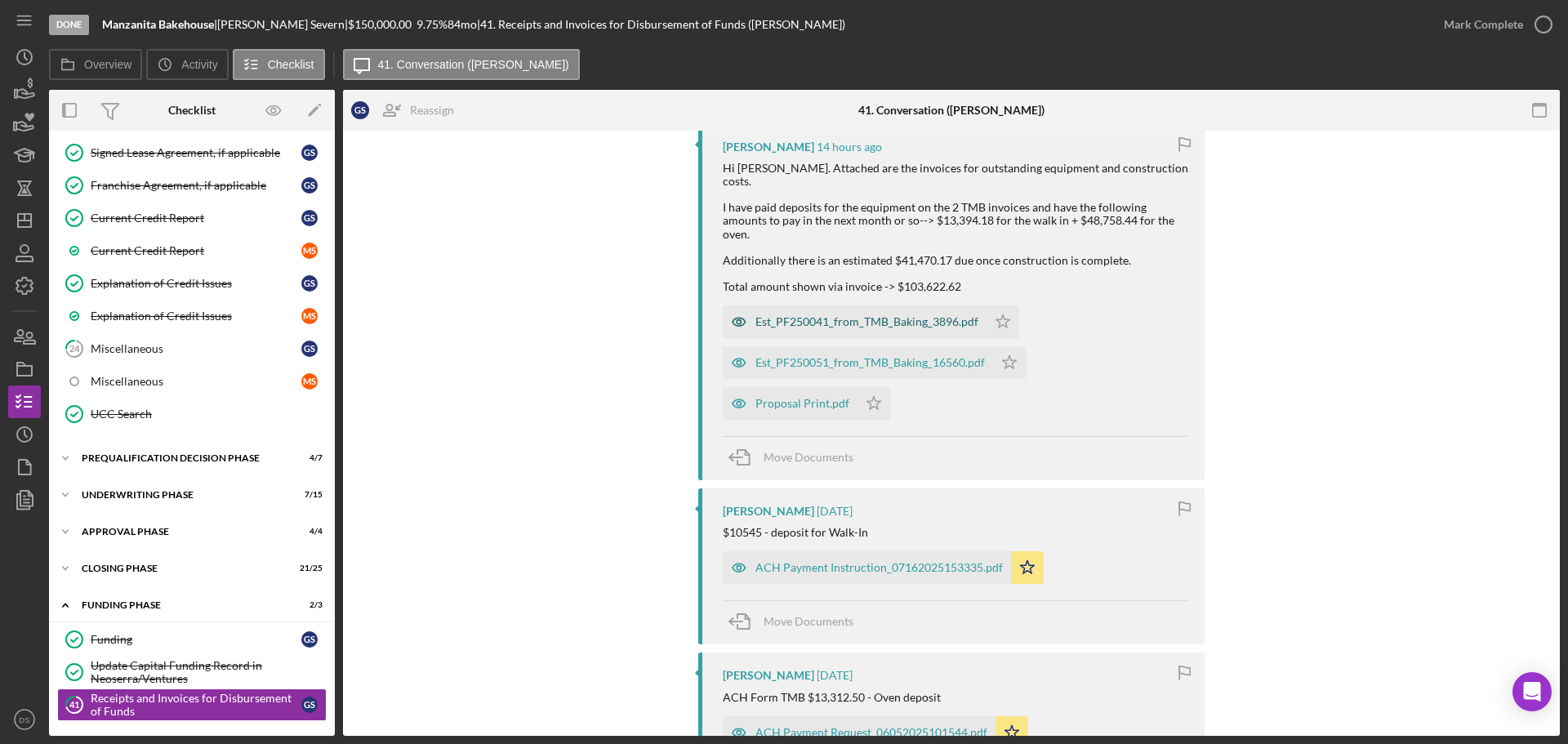
click at [864, 315] on div "Est_PF250041_from_TMB_Baking_3896.pdf" at bounding box center [866, 321] width 223 height 13
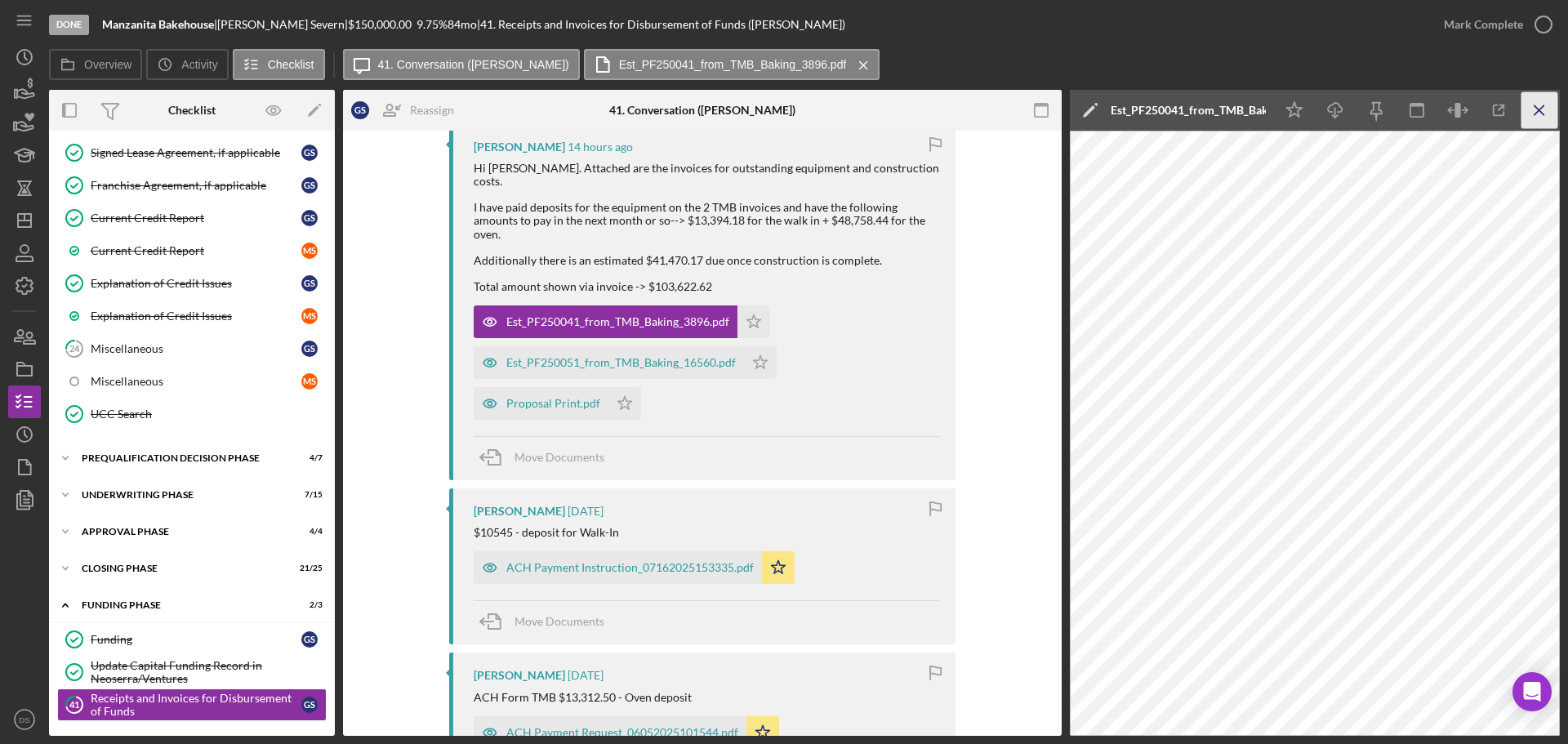
click at [1254, 118] on icon "Icon/Menu Close" at bounding box center [1540, 111] width 37 height 37
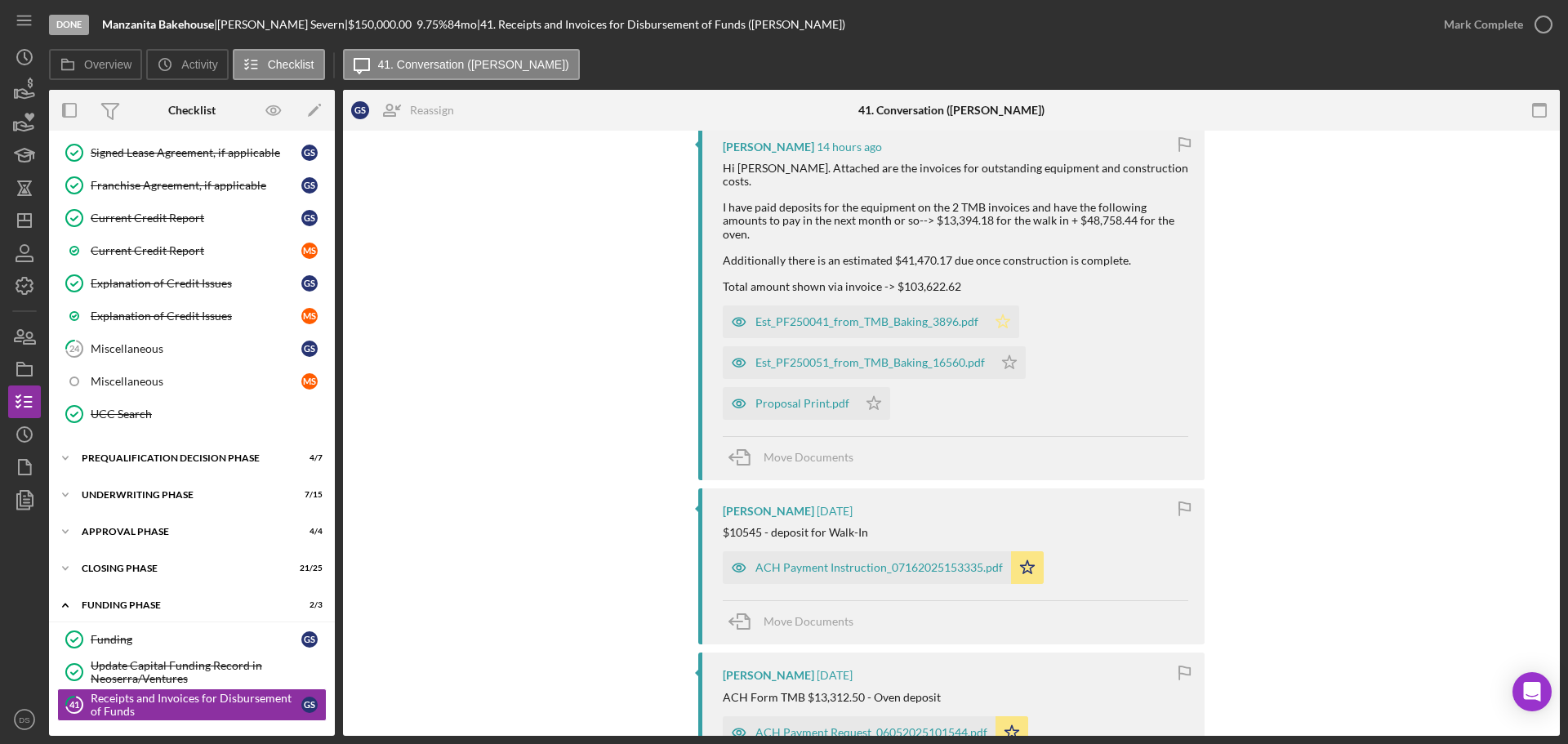
click at [1003, 306] on icon "Icon/Star" at bounding box center [1003, 321] width 33 height 33
click at [1006, 346] on icon "Icon/Star" at bounding box center [1009, 362] width 33 height 33
click at [870, 387] on icon "Icon/Star" at bounding box center [873, 403] width 33 height 33
